Goal: Transaction & Acquisition: Purchase product/service

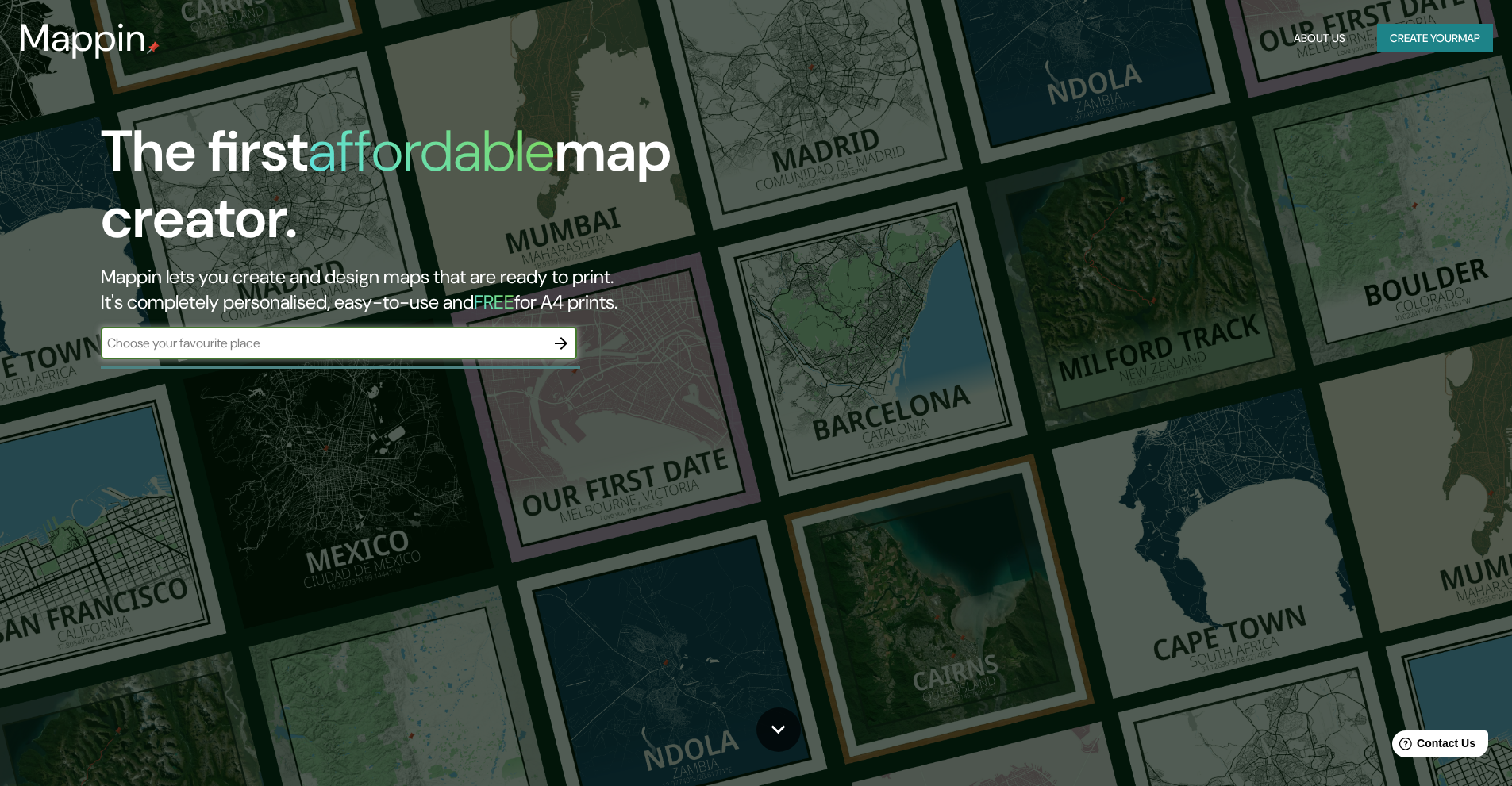
click at [301, 348] on input "text" at bounding box center [322, 343] width 444 height 18
type input "[GEOGRAPHIC_DATA]"
click at [557, 346] on icon "button" at bounding box center [561, 344] width 19 height 19
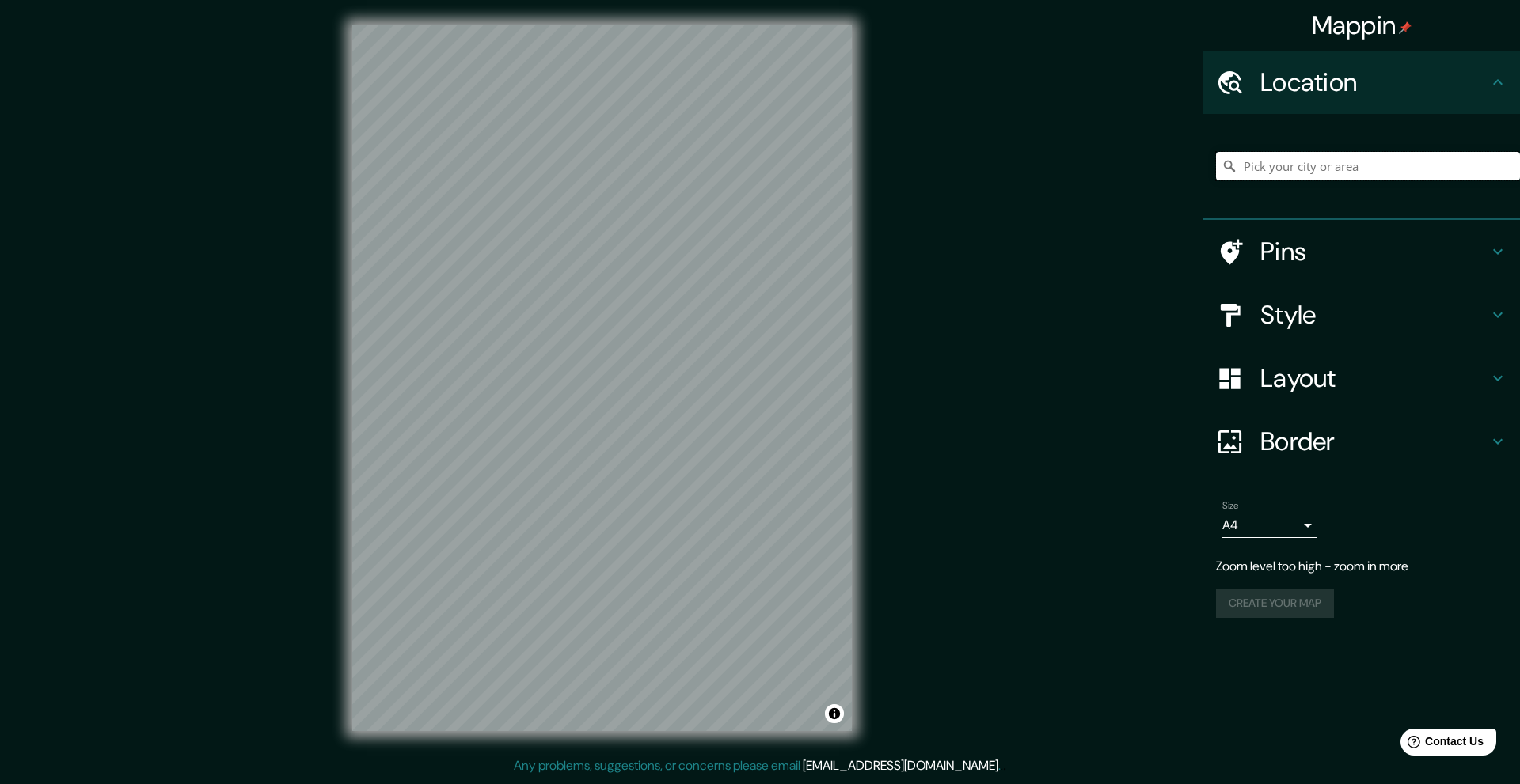
click at [1391, 161] on input "Pick your city or area" at bounding box center [1367, 165] width 304 height 28
click at [1398, 171] on input "Halfaouine, [GEOGRAPHIC_DATA], [GEOGRAPHIC_DATA]" at bounding box center [1367, 165] width 304 height 28
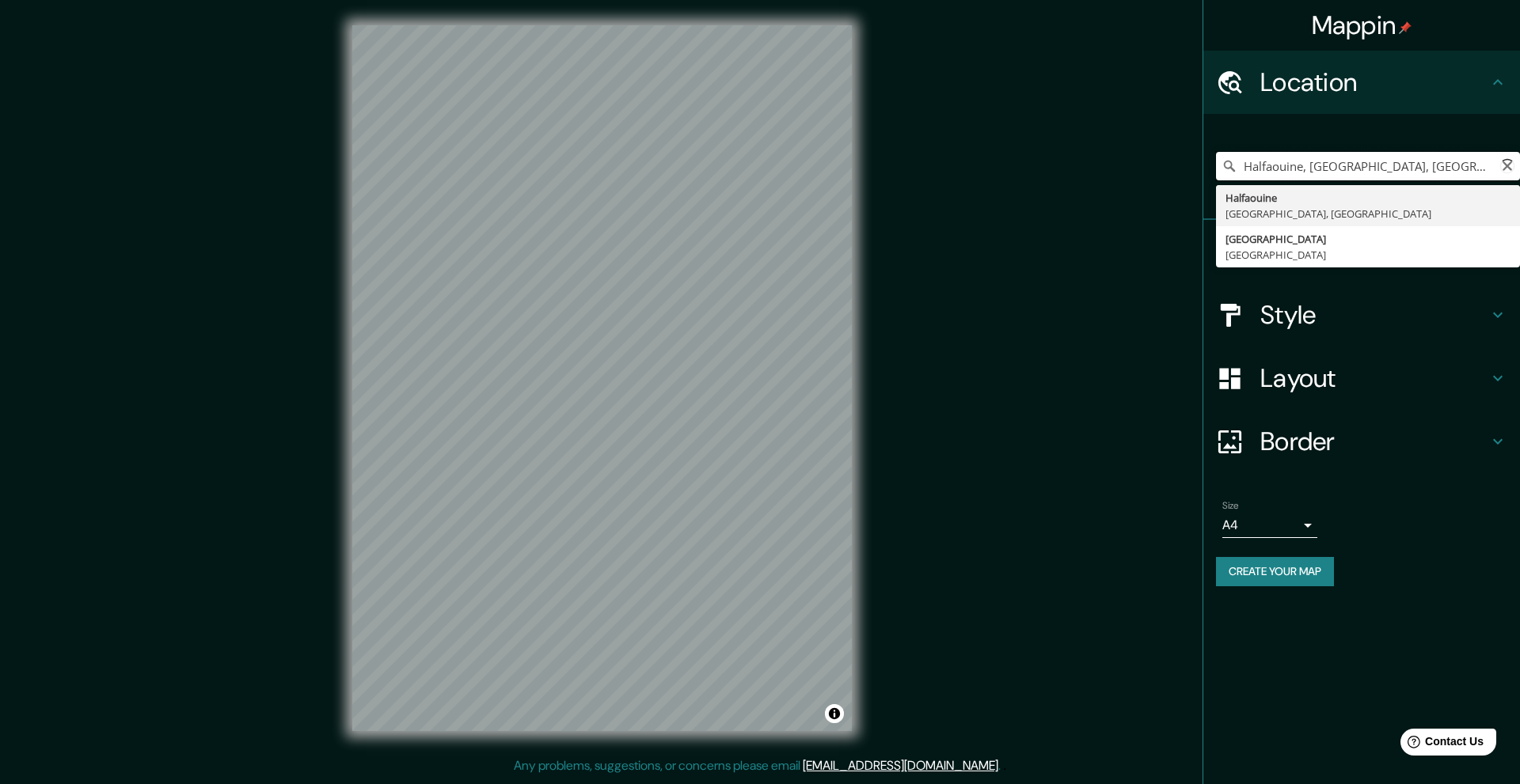
type input "Halfaouine, [GEOGRAPHIC_DATA], [GEOGRAPHIC_DATA]"
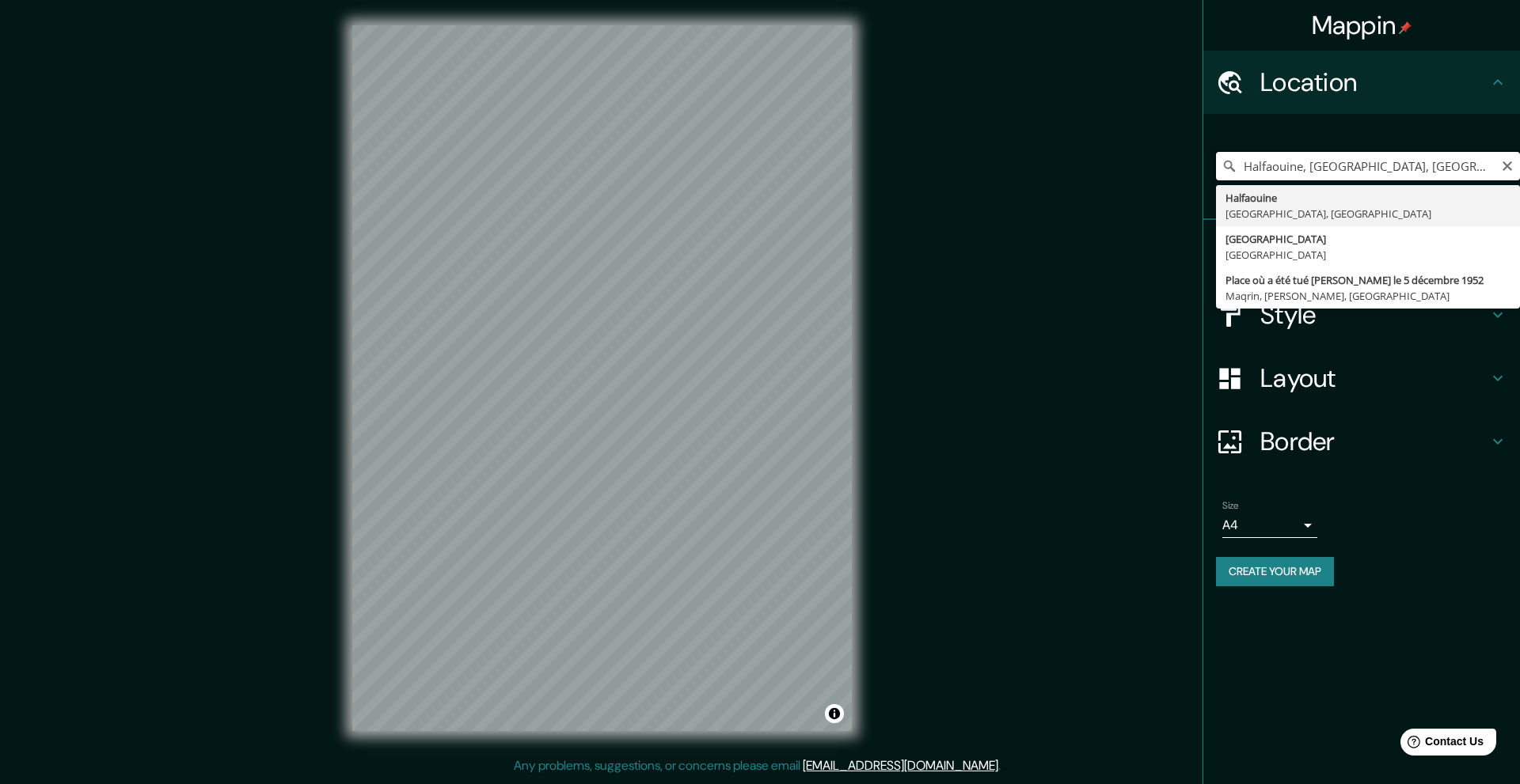
click at [1514, 161] on input "Halfaouine, [GEOGRAPHIC_DATA], [GEOGRAPHIC_DATA]" at bounding box center [1367, 165] width 304 height 28
click at [1506, 164] on icon "Clear" at bounding box center [1506, 166] width 13 height 13
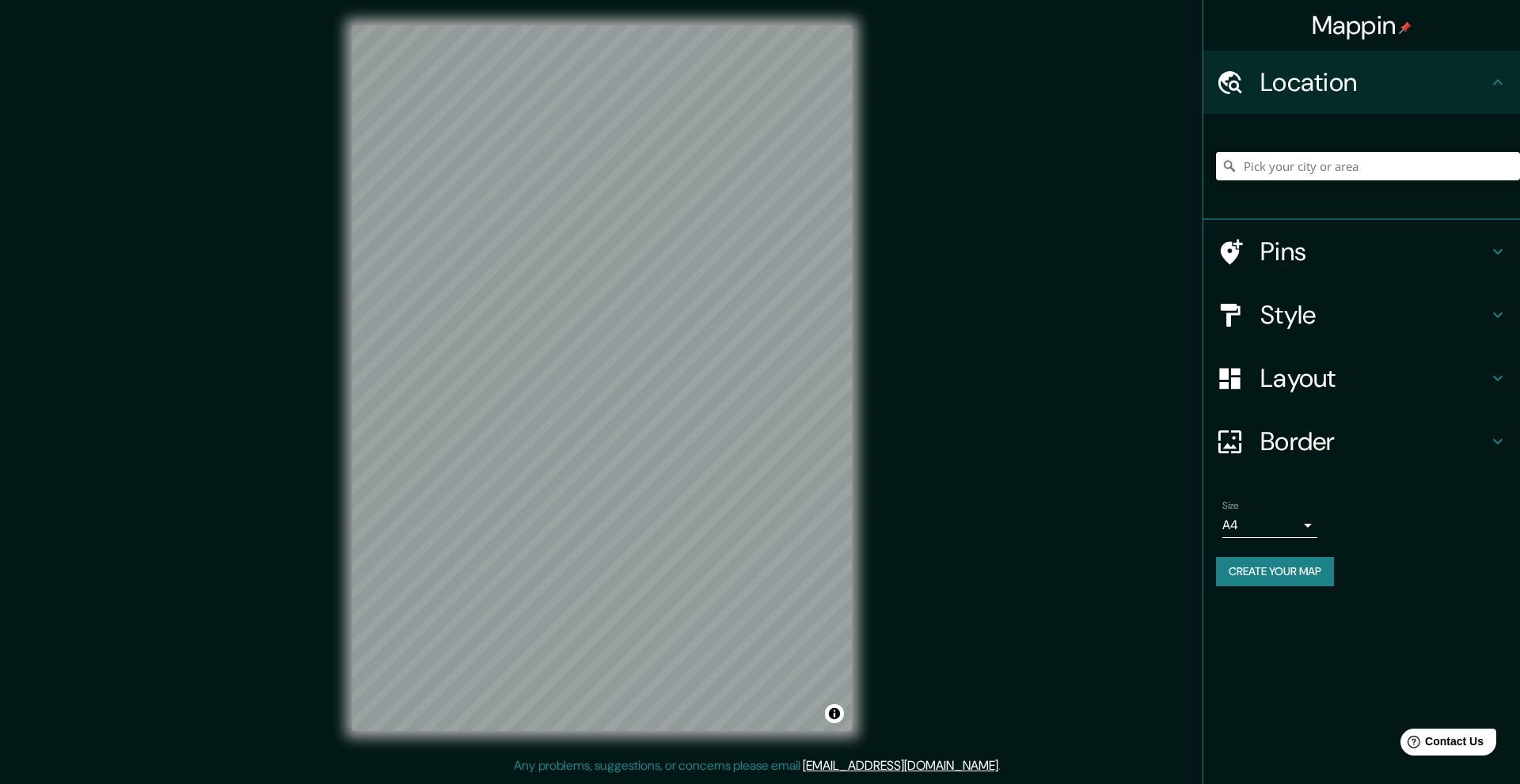
click at [1441, 160] on input "Pick your city or area" at bounding box center [1367, 165] width 304 height 28
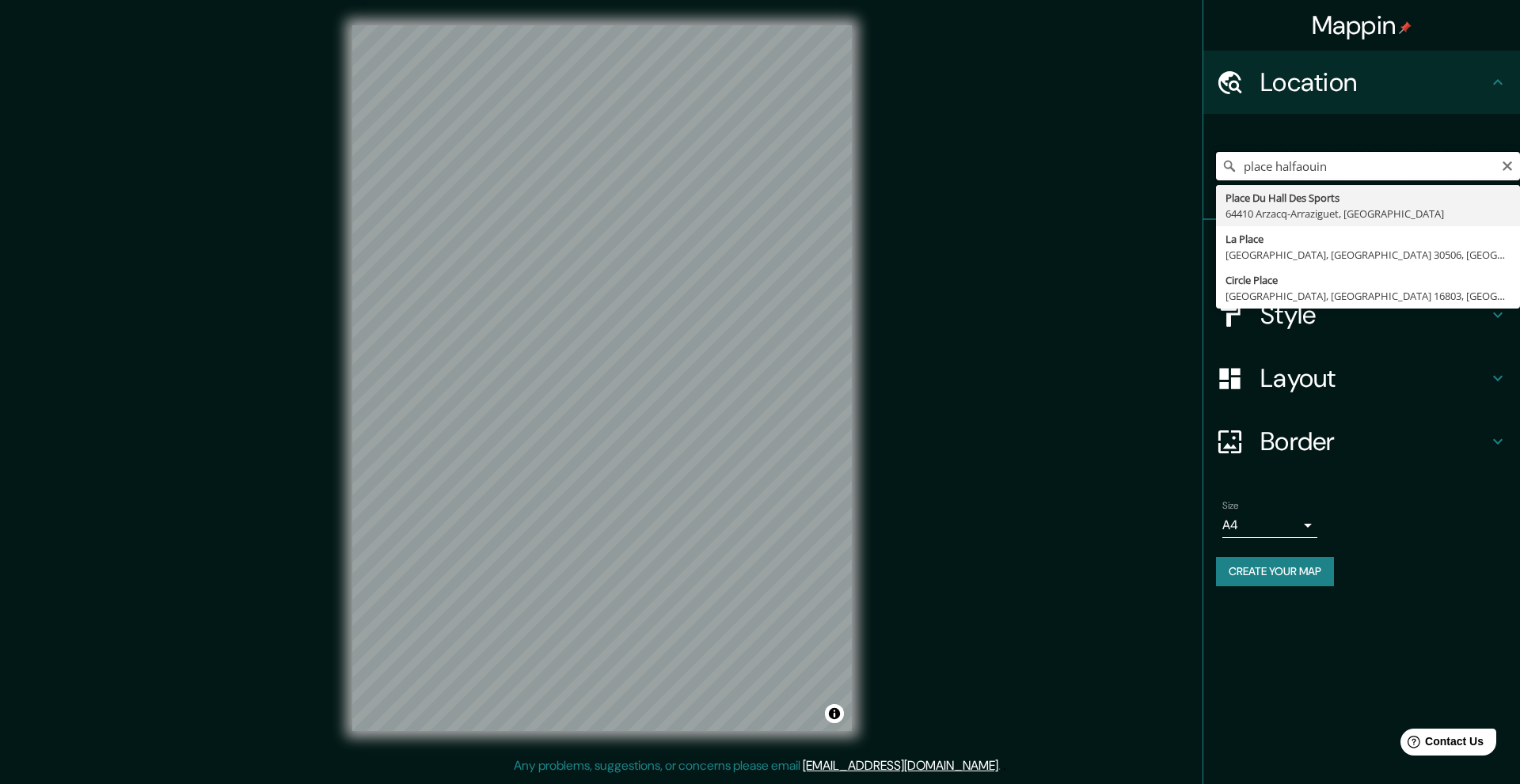
type input "place halfaouine"
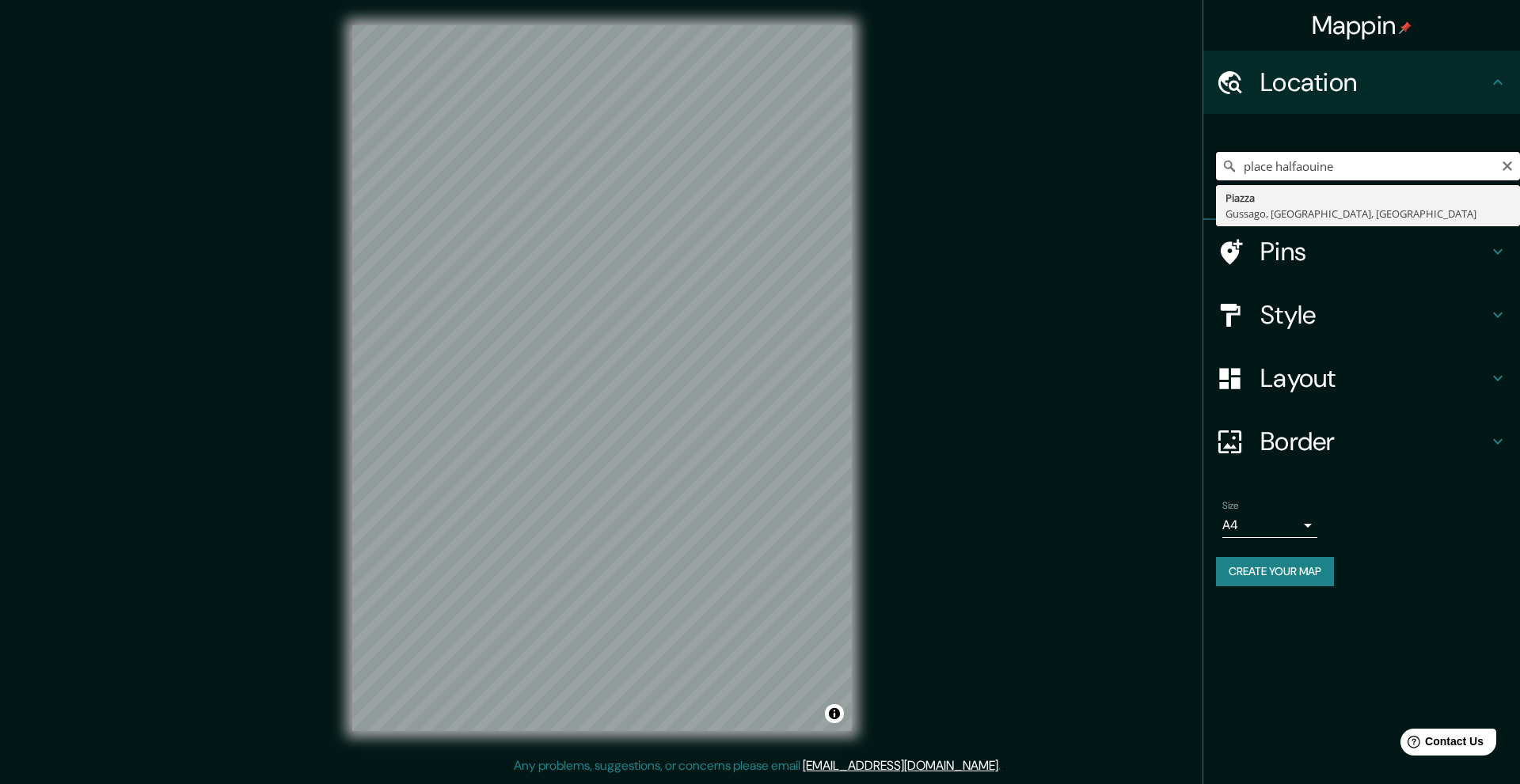
drag, startPoint x: 1436, startPoint y: 161, endPoint x: 1181, endPoint y: 161, distance: 255.0
click at [1181, 161] on div "Mappin Location place halfaouine [GEOGRAPHIC_DATA], [GEOGRAPHIC_DATA], [GEOGRAP…" at bounding box center [760, 391] width 1520 height 782
type input "Halfaouine, [GEOGRAPHIC_DATA], [GEOGRAPHIC_DATA]"
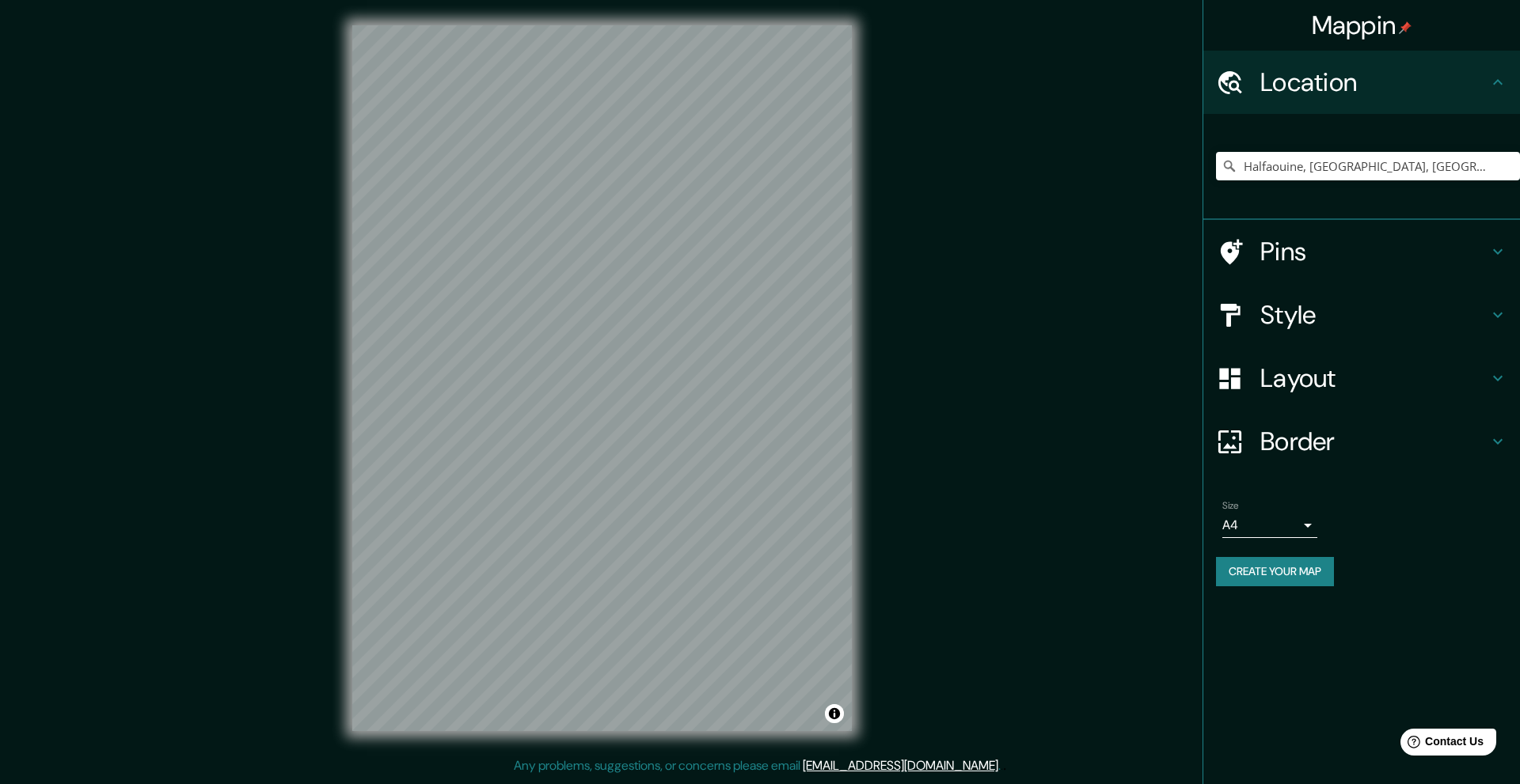
click at [1344, 252] on h4 "Pins" at bounding box center [1374, 251] width 228 height 32
